Goal: Information Seeking & Learning: Learn about a topic

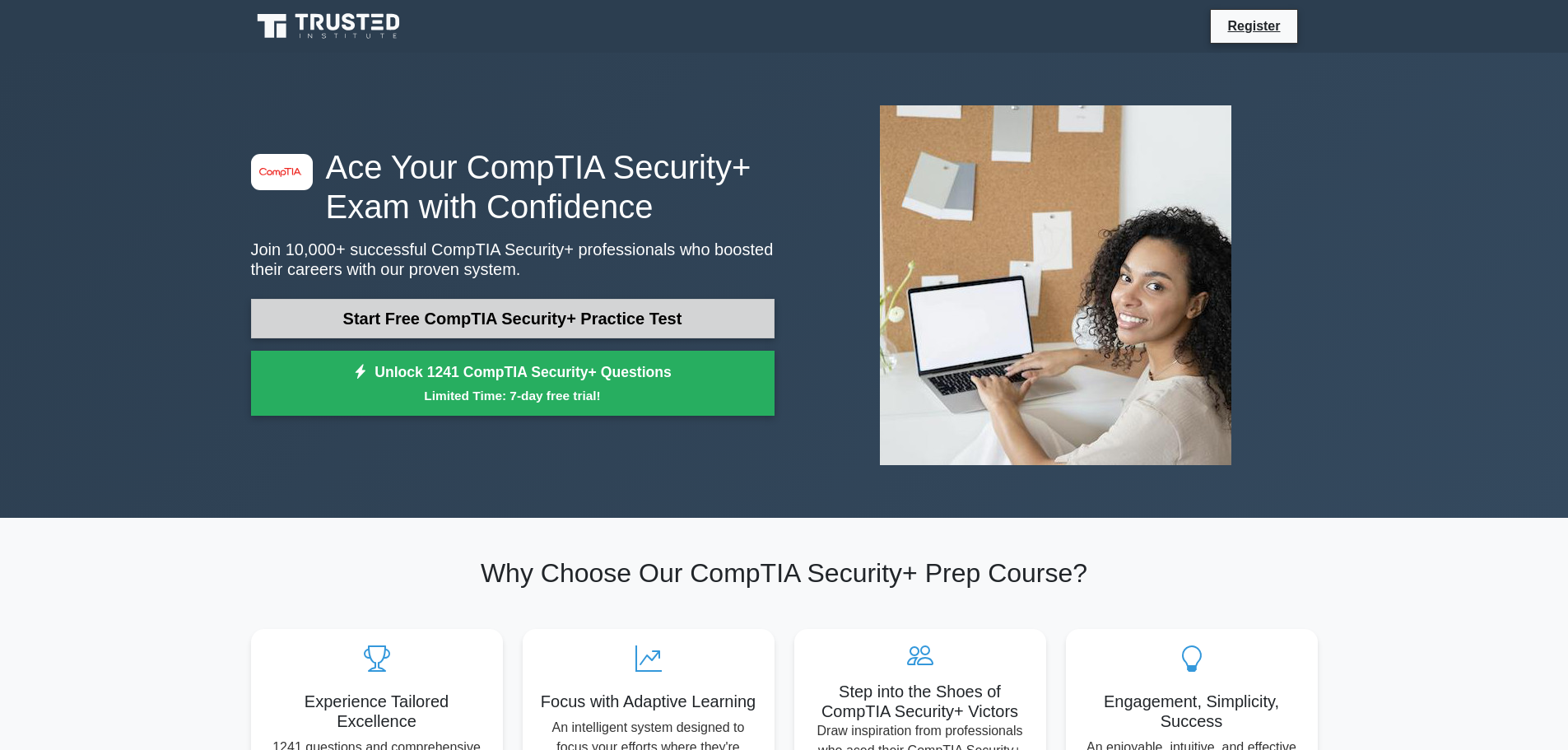
click at [386, 317] on link "Start Free CompTIA Security+ Practice Test" at bounding box center [513, 319] width 524 height 39
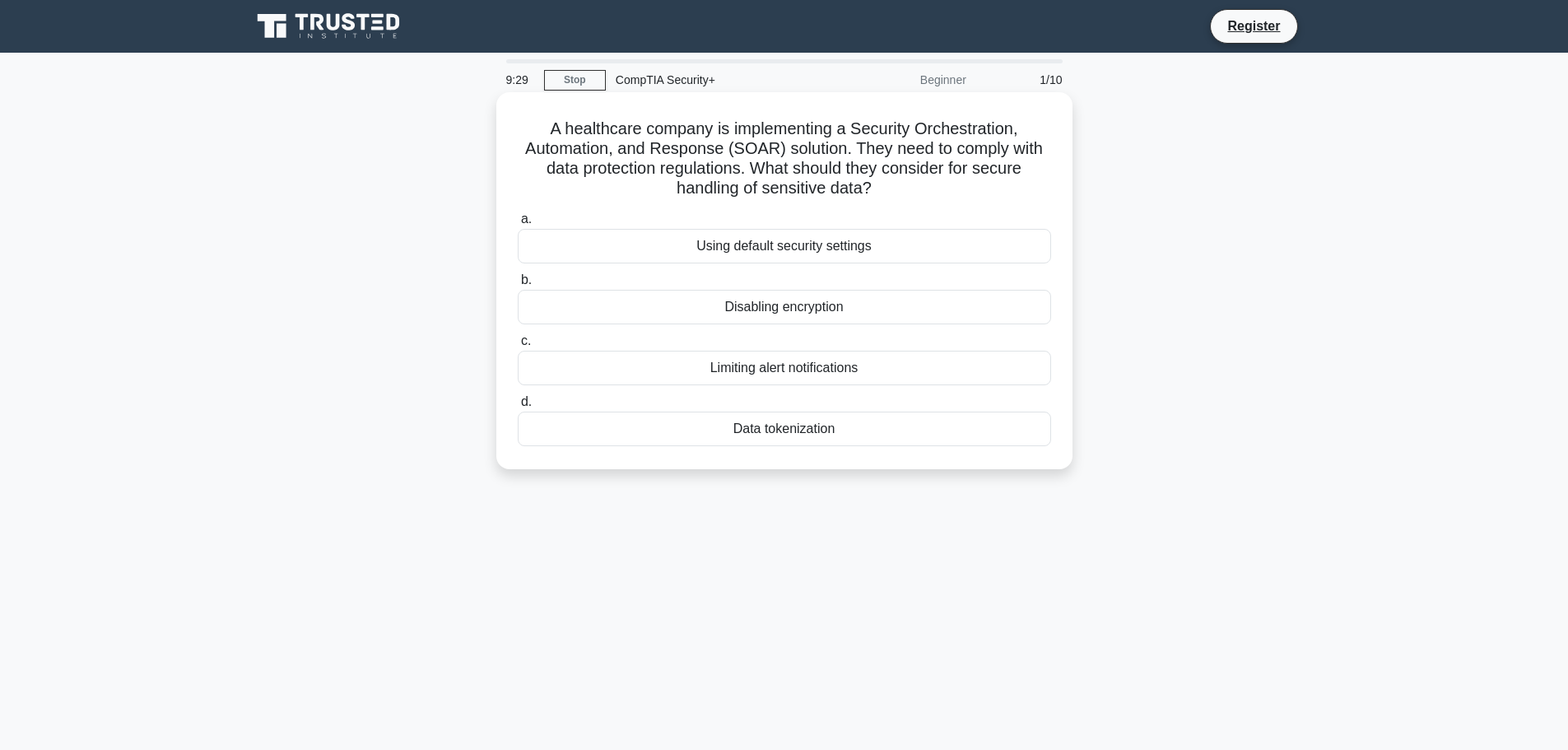
click at [812, 435] on div "Data tokenization" at bounding box center [784, 428] width 533 height 35
click at [517, 408] on input "d. Data tokenization" at bounding box center [517, 403] width 0 height 11
click at [831, 250] on div "Role-based access control (RBAC)" at bounding box center [784, 246] width 533 height 35
click at [517, 224] on input "a. Role-based access control (RBAC)" at bounding box center [517, 219] width 0 height 11
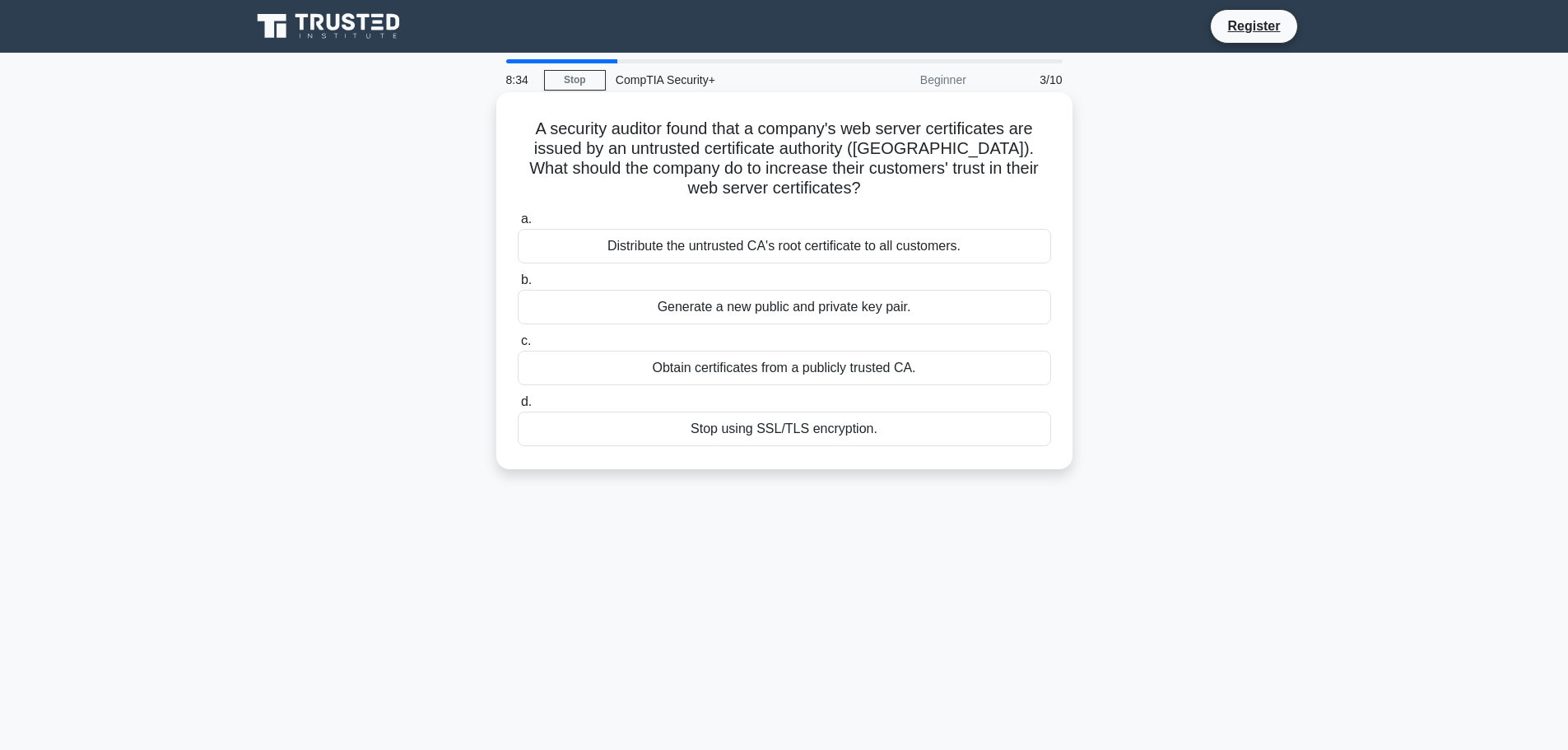
click at [847, 374] on div "Obtain certificates from a publicly trusted CA." at bounding box center [784, 368] width 533 height 35
click at [517, 346] on input "c. Obtain certificates from a publicly trusted CA." at bounding box center [517, 341] width 0 height 11
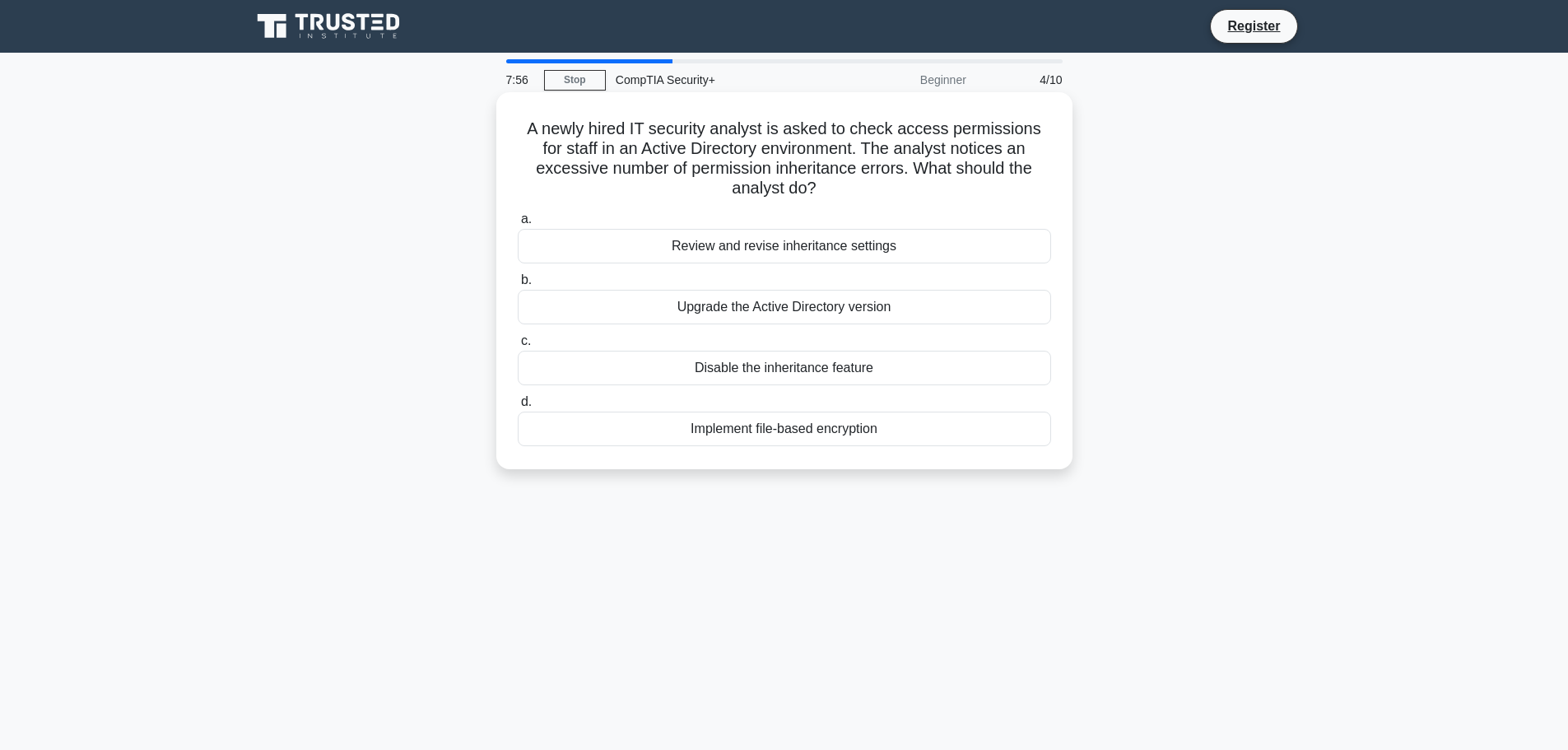
click at [778, 314] on div "Upgrade the Active Directory version" at bounding box center [784, 306] width 533 height 35
click at [517, 286] on input "b. Upgrade the Active Directory version" at bounding box center [517, 281] width 0 height 11
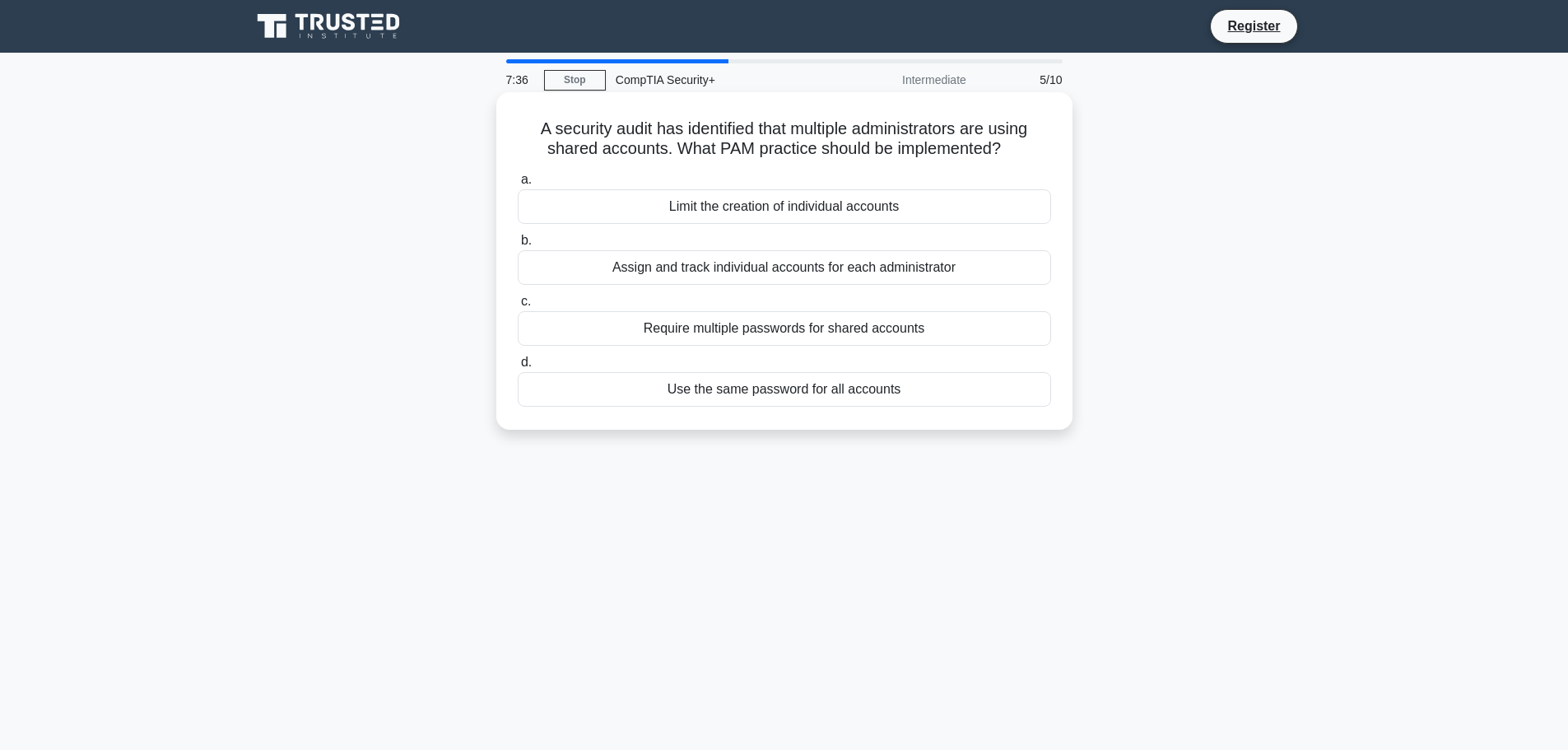
click at [778, 334] on div "Require multiple passwords for shared accounts" at bounding box center [784, 328] width 533 height 35
click at [517, 307] on input "c. Require multiple passwords for shared accounts" at bounding box center [517, 302] width 0 height 11
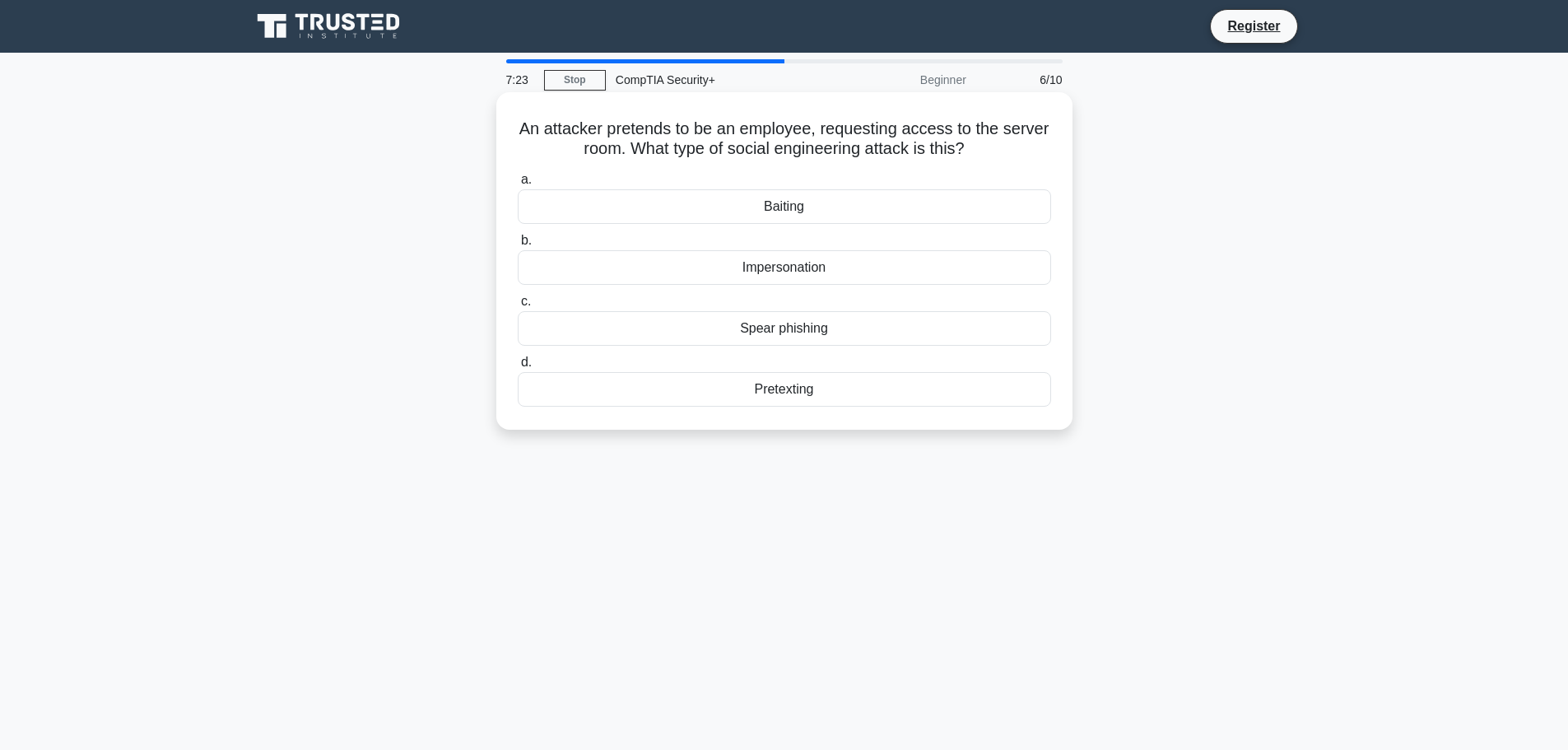
click at [830, 266] on div "Impersonation" at bounding box center [784, 267] width 533 height 35
click at [517, 246] on input "b. Impersonation" at bounding box center [517, 240] width 0 height 11
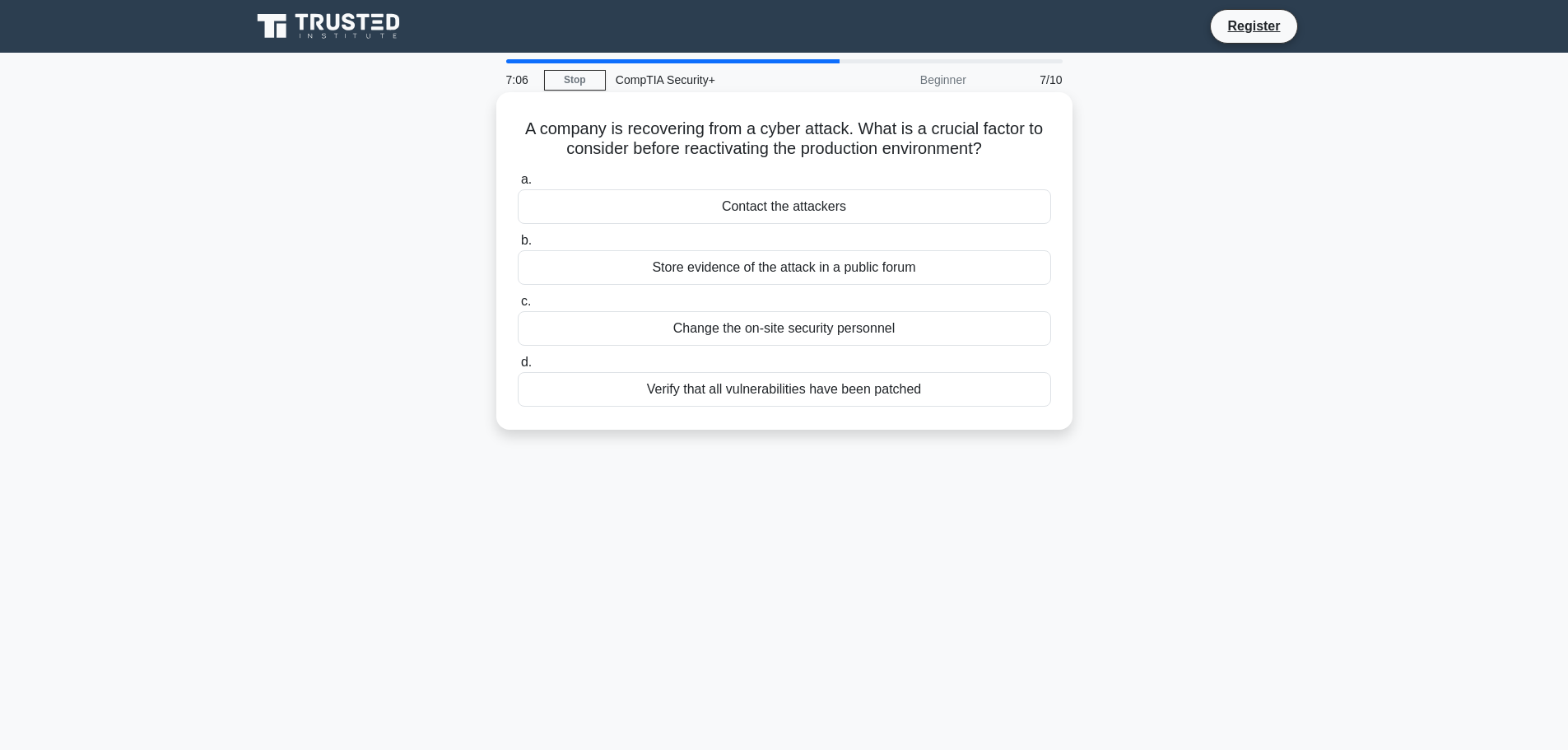
click at [744, 393] on div "Verify that all vulnerabilities have been patched" at bounding box center [784, 389] width 533 height 35
click at [517, 368] on input "d. Verify that all vulnerabilities have been patched" at bounding box center [517, 363] width 0 height 11
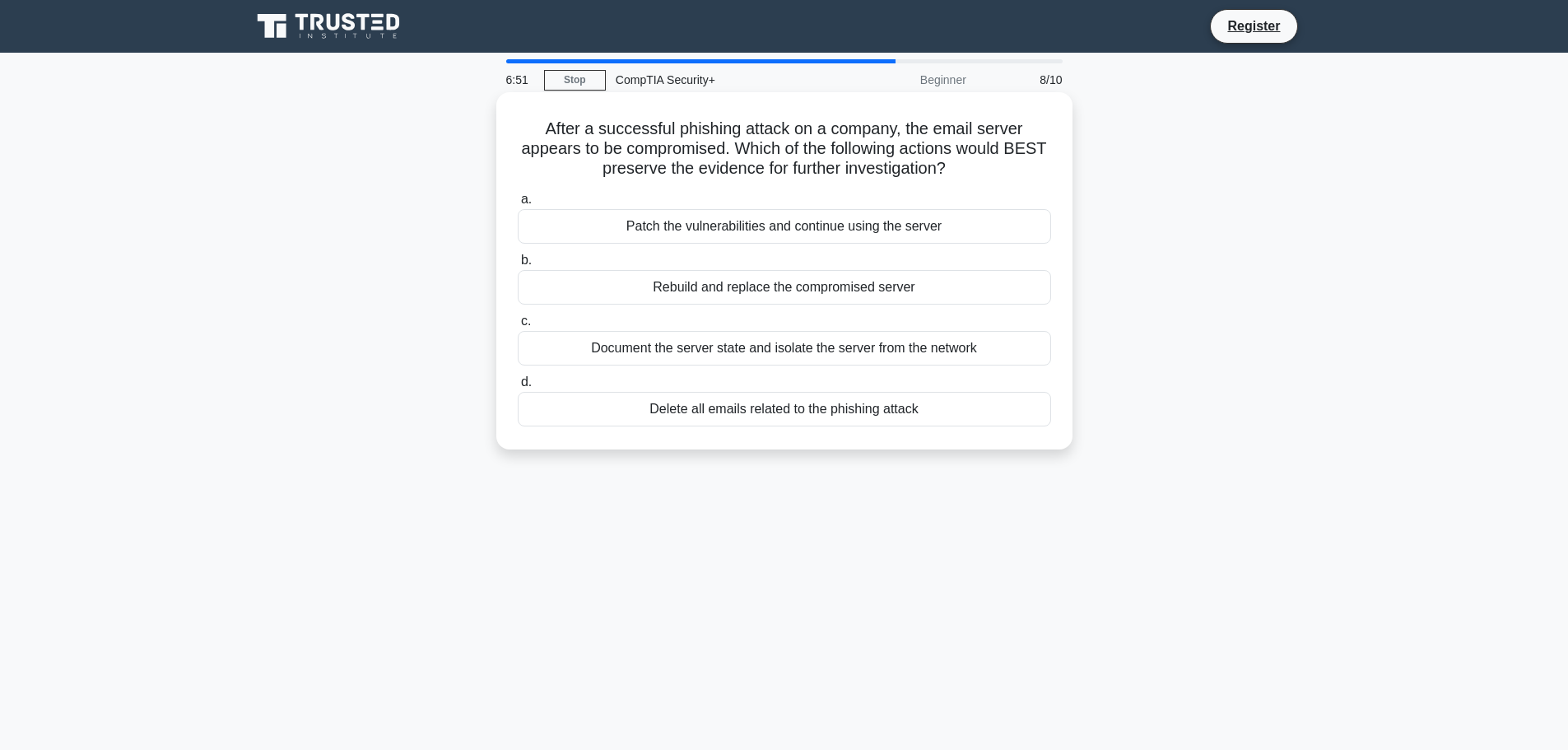
click at [852, 346] on div "Document the server state and isolate the server from the network" at bounding box center [784, 348] width 533 height 35
click at [517, 327] on input "c. Document the server state and isolate the server from the network" at bounding box center [517, 322] width 0 height 11
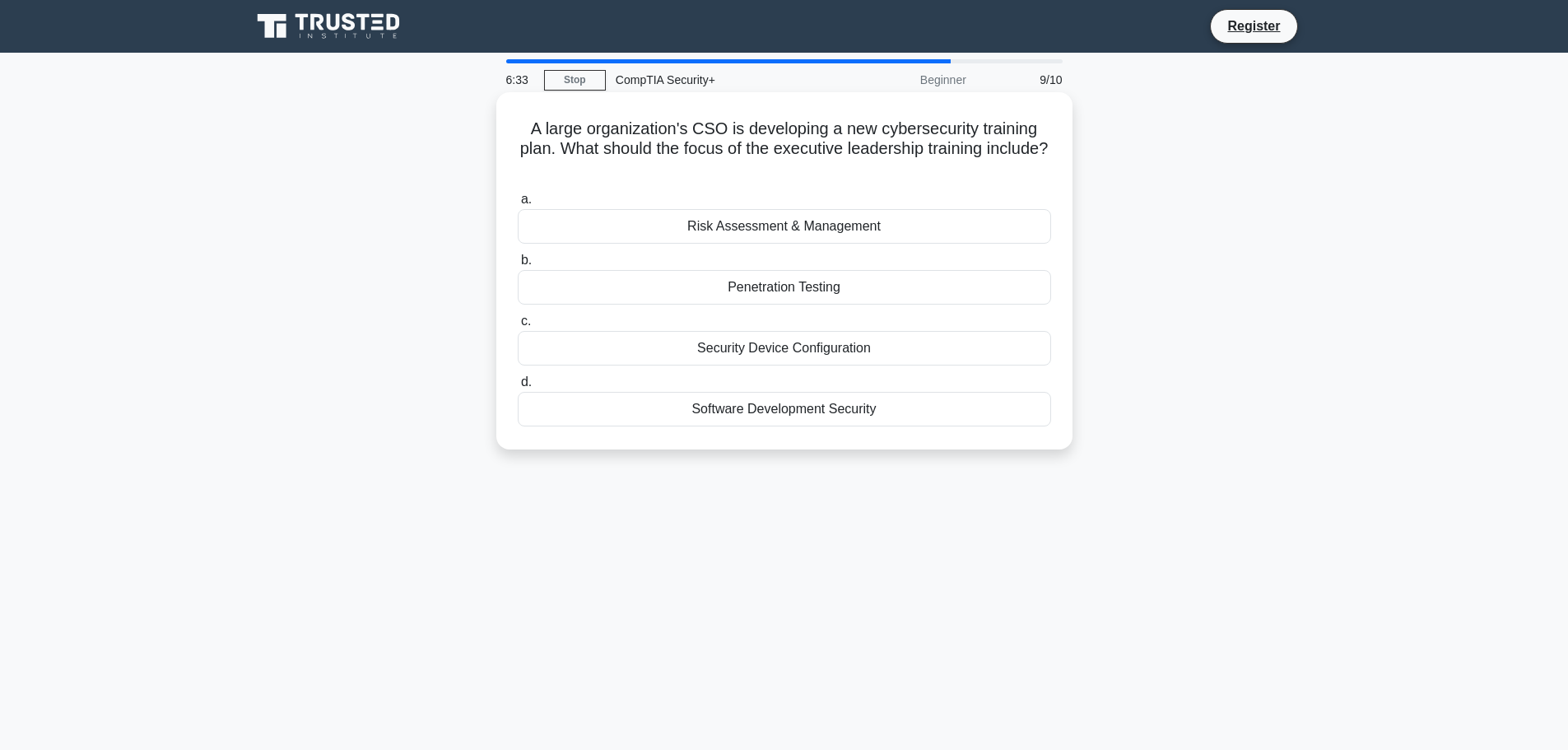
click at [805, 226] on div "Risk Assessment & Management" at bounding box center [784, 226] width 533 height 35
click at [517, 205] on input "a. Risk Assessment & Management" at bounding box center [517, 200] width 0 height 11
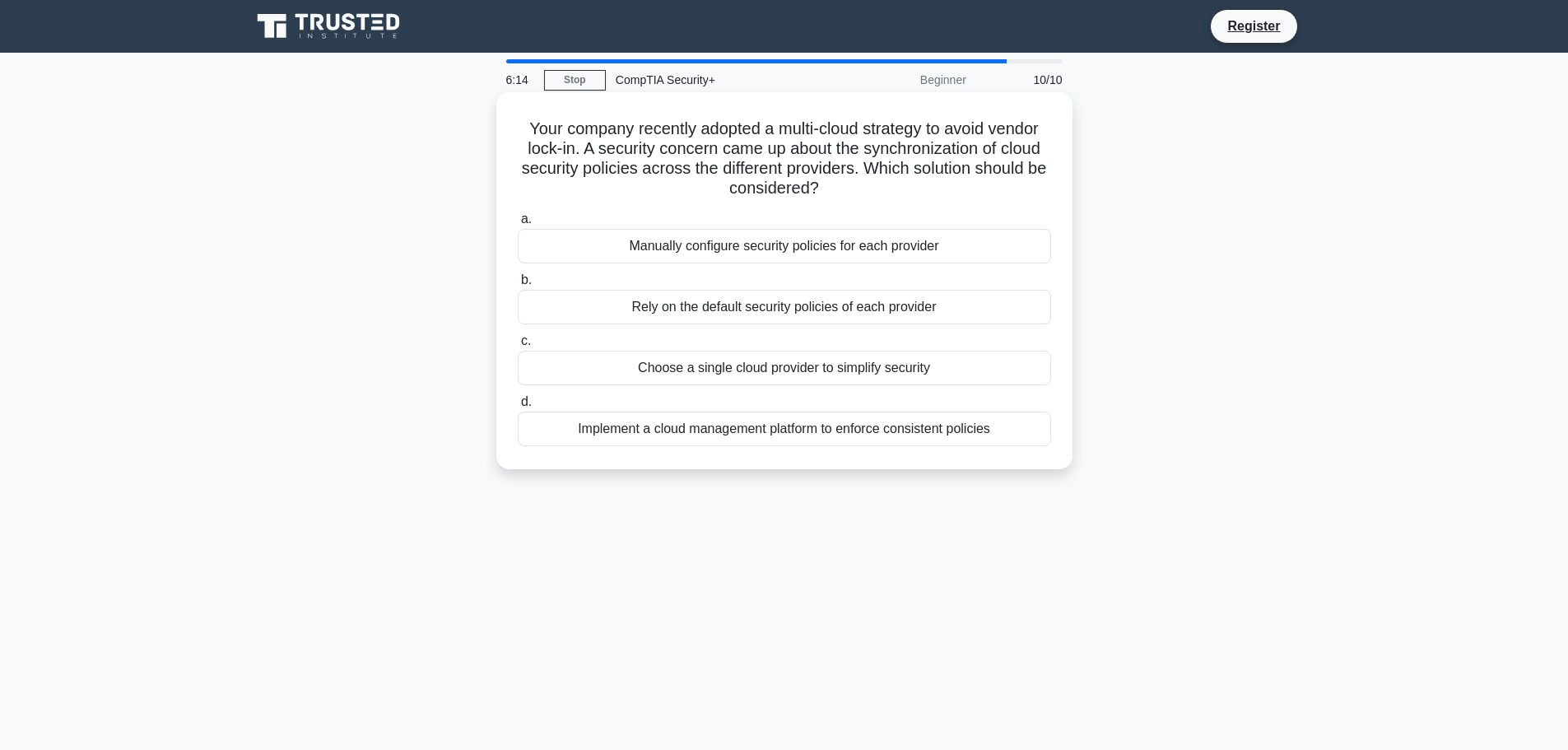
click at [825, 434] on div "Implement a cloud management platform to enforce consistent policies" at bounding box center [784, 428] width 533 height 35
click at [517, 408] on input "d. Implement a cloud management platform to enforce consistent policies" at bounding box center [517, 403] width 0 height 11
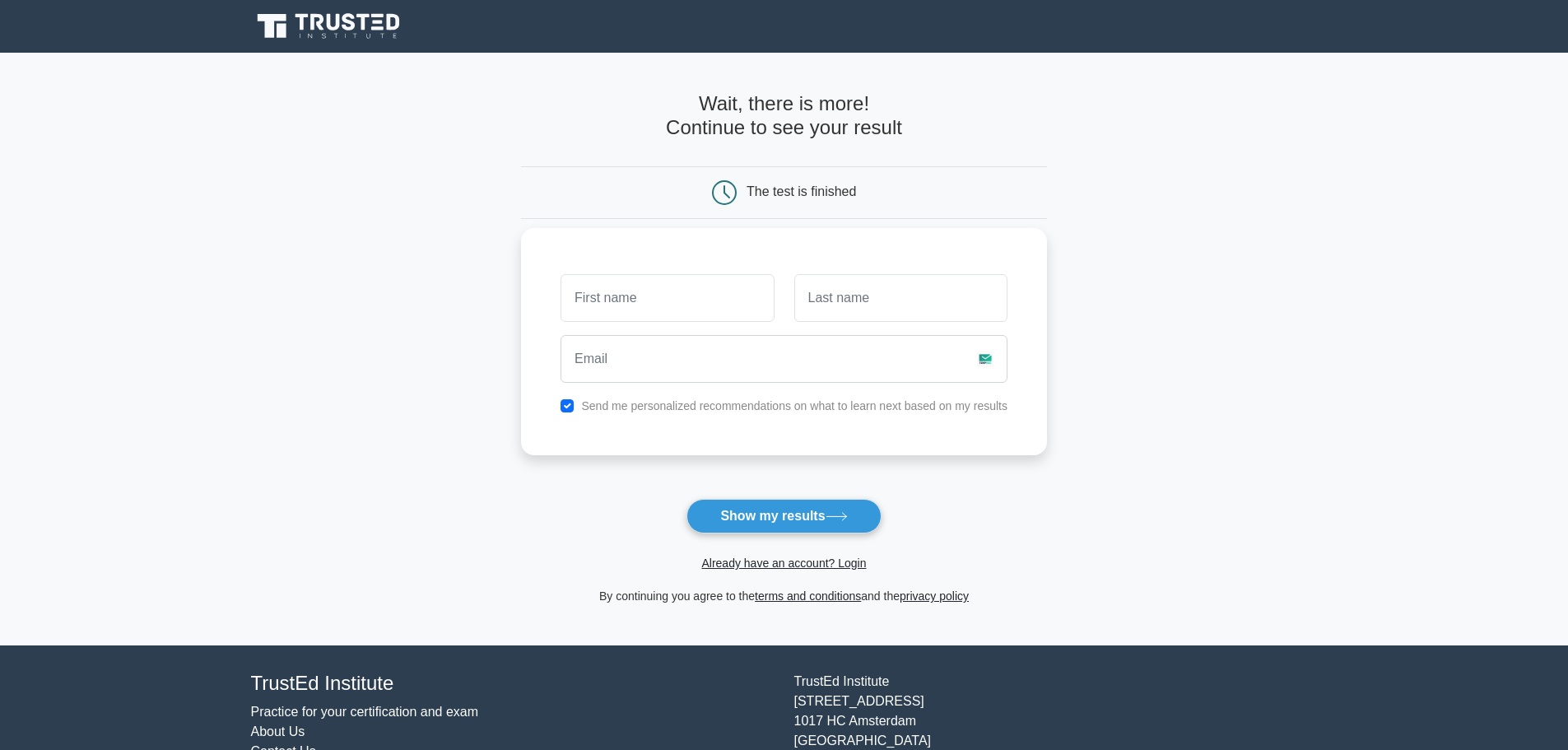
click at [687, 300] on input "text" at bounding box center [666, 298] width 213 height 48
type input "Amogh"
click at [822, 323] on div at bounding box center [901, 298] width 233 height 61
click at [859, 309] on input "text" at bounding box center [900, 298] width 213 height 48
type input "Muragodmath"
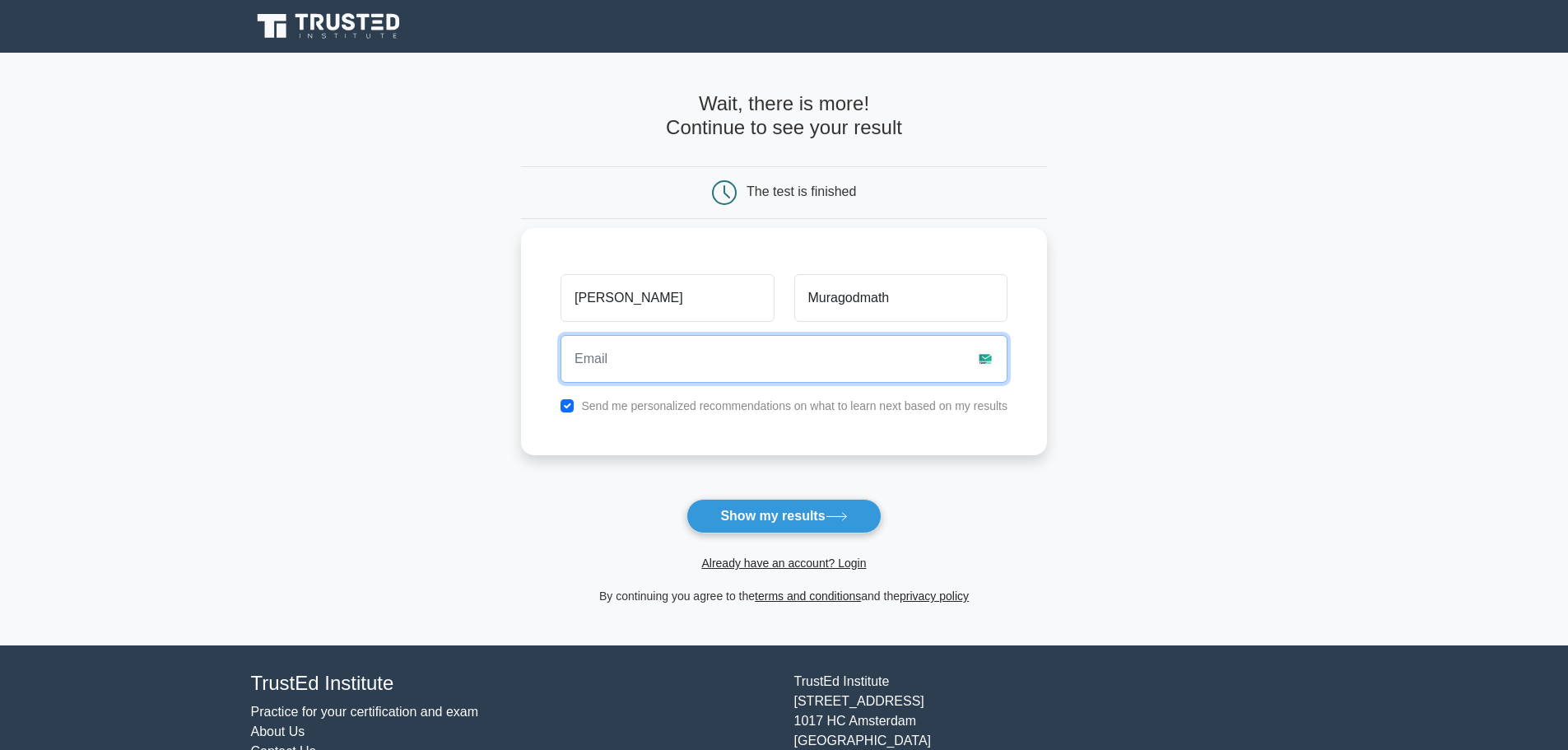
click at [747, 357] on input "email" at bounding box center [784, 359] width 447 height 48
type input "amoghmmurgodmath@gmail.com"
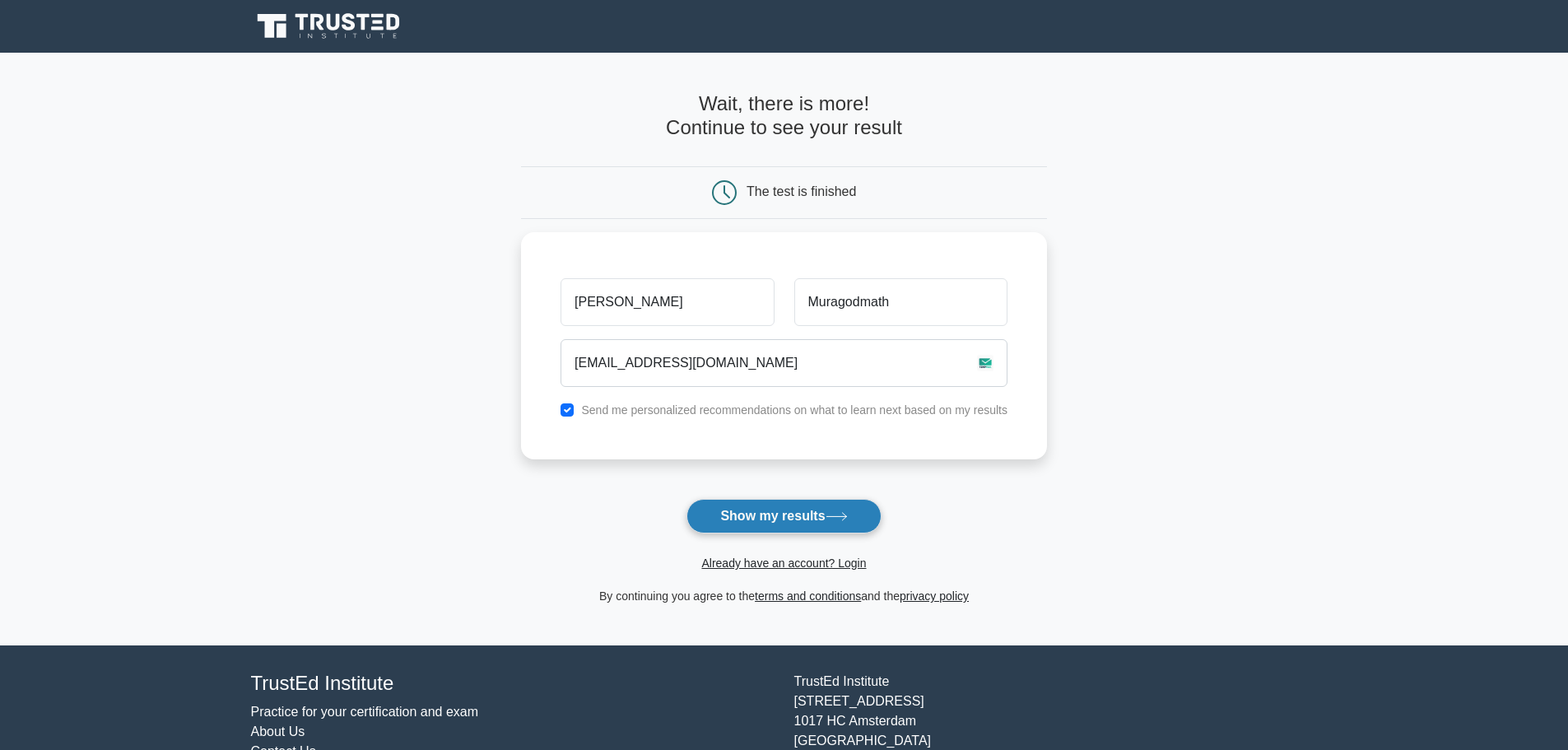
click at [771, 516] on button "Show my results" at bounding box center [784, 516] width 194 height 35
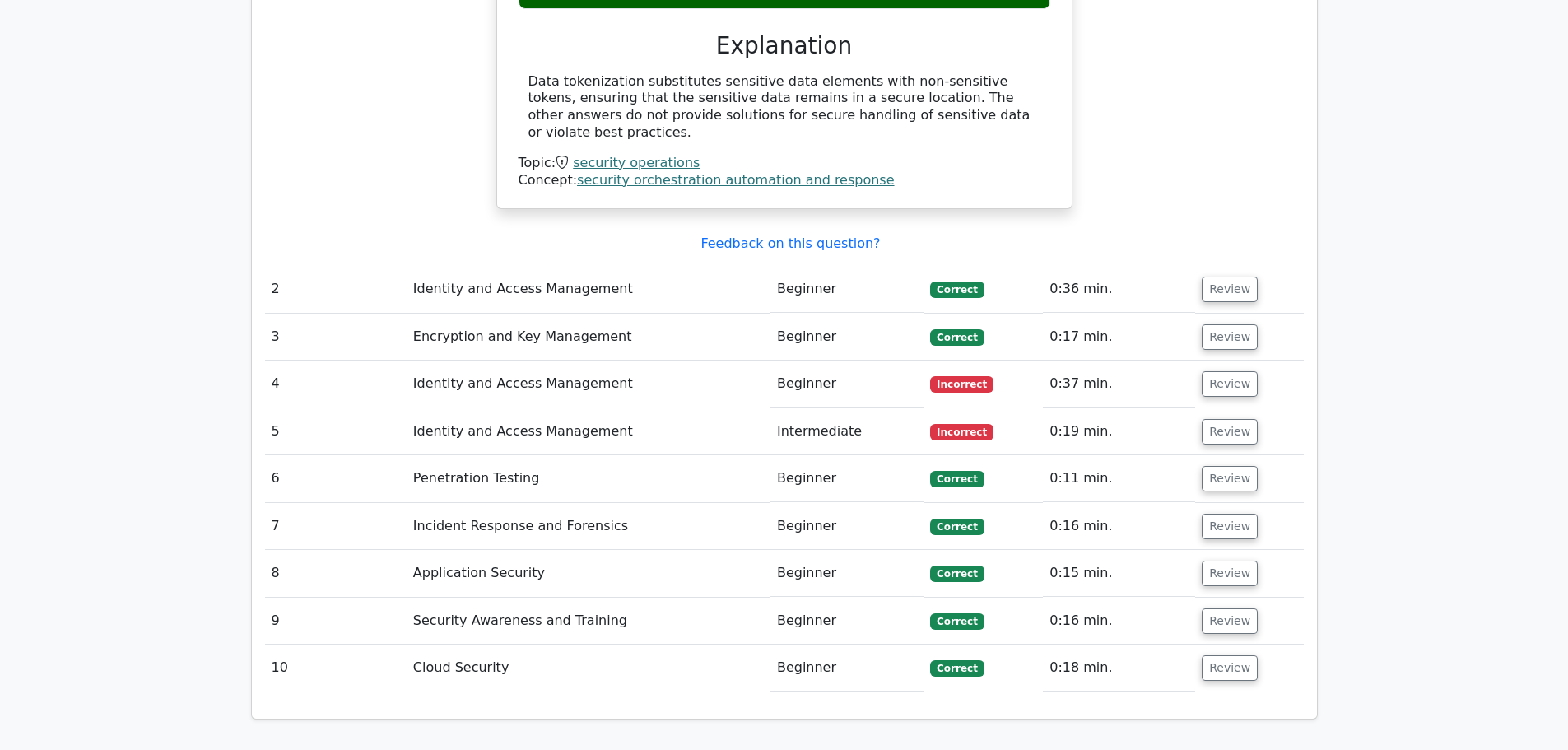
scroll to position [1757, 0]
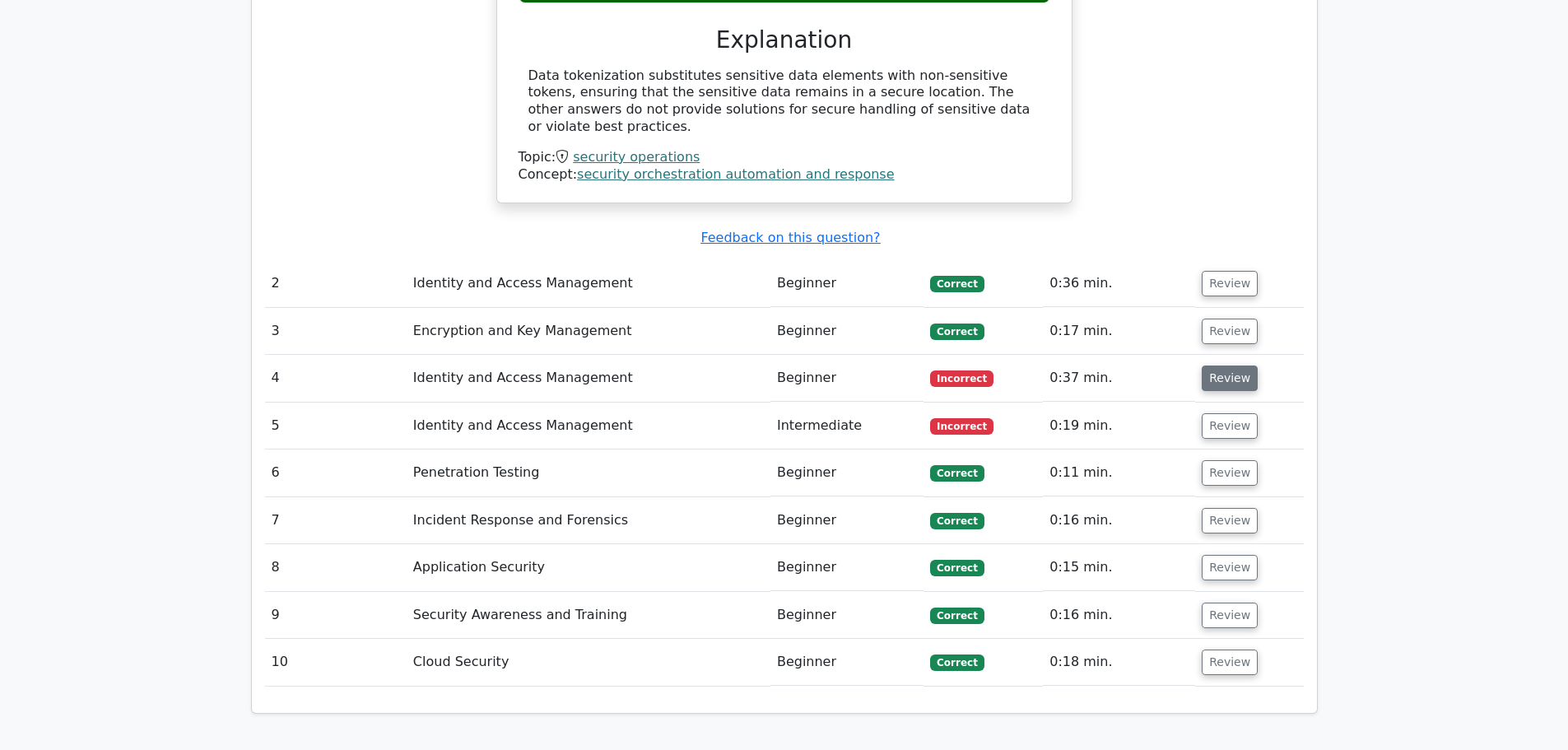
click at [1217, 365] on button "Review" at bounding box center [1230, 378] width 56 height 26
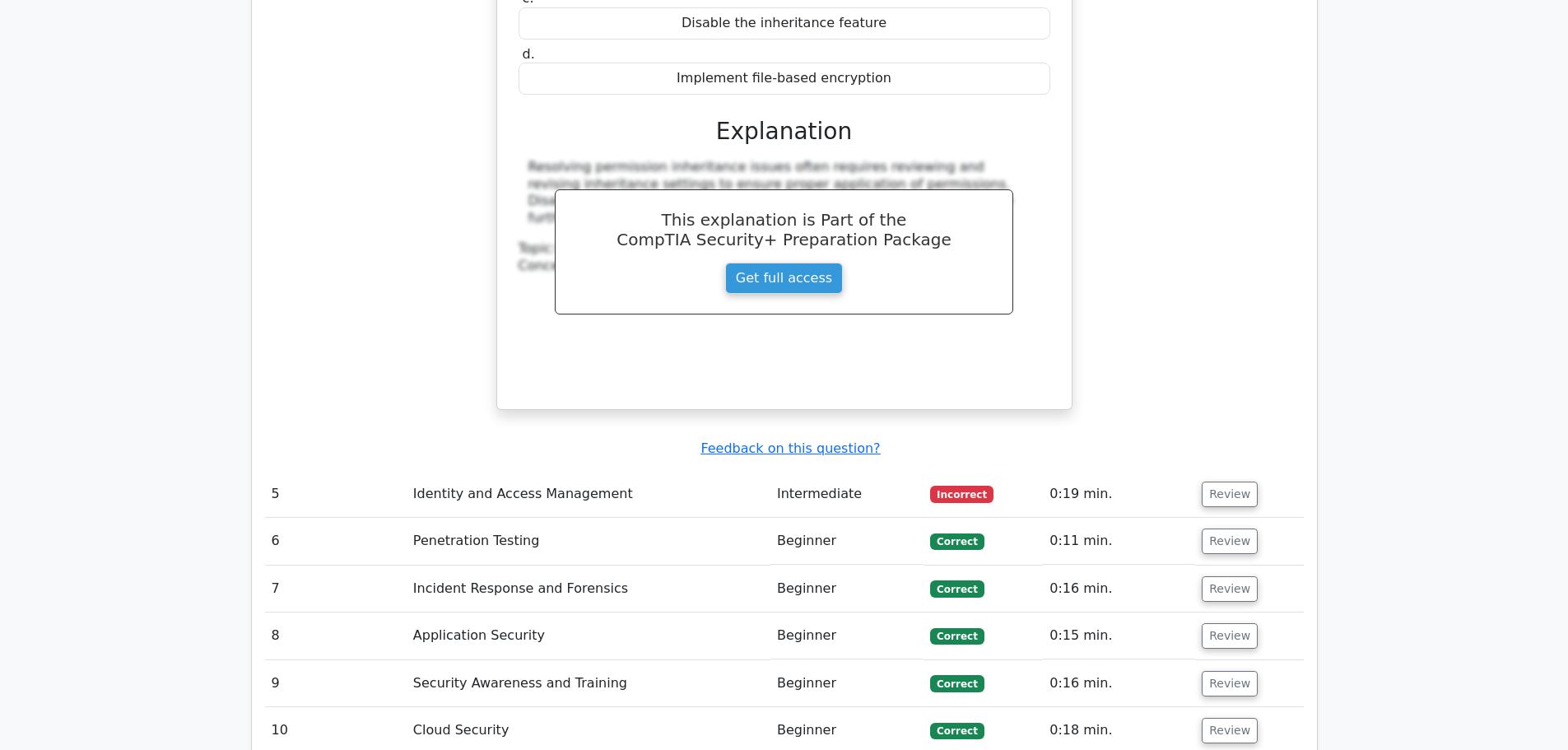
scroll to position [2394, 0]
click at [1221, 479] on button "Review" at bounding box center [1230, 492] width 56 height 26
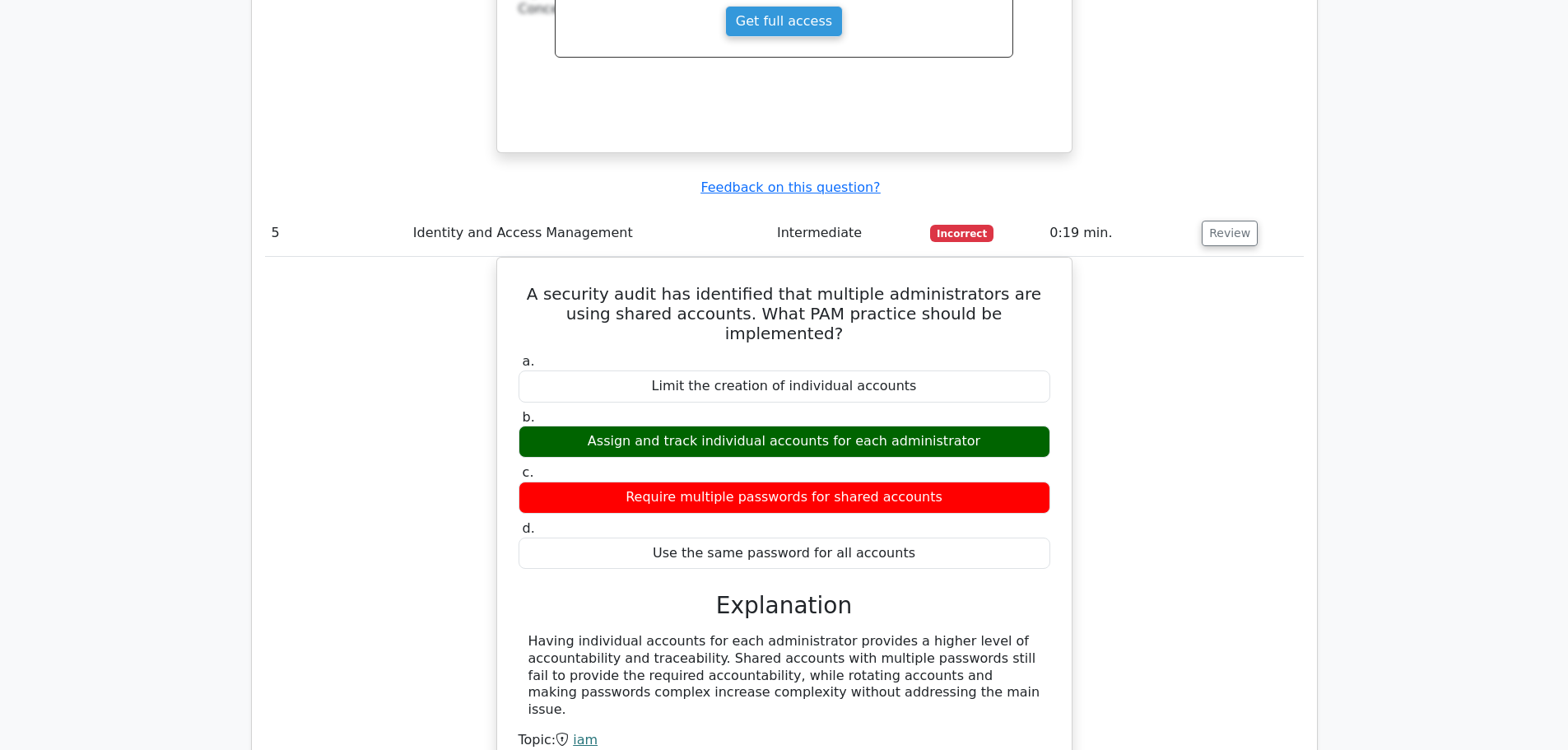
scroll to position [2654, 0]
